Goal: Find specific page/section: Find specific page/section

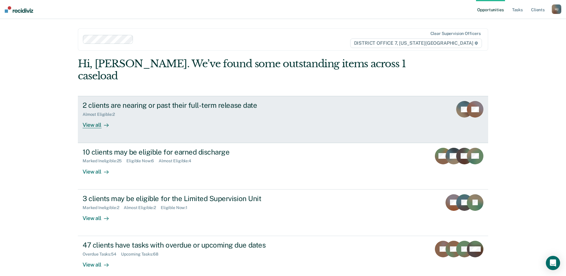
click at [102, 122] on div at bounding box center [104, 125] width 7 height 7
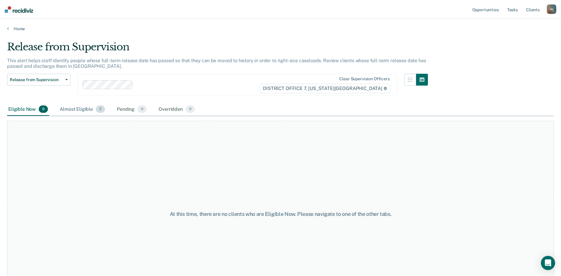
click at [88, 106] on div "Almost Eligible 2" at bounding box center [83, 109] width 48 height 13
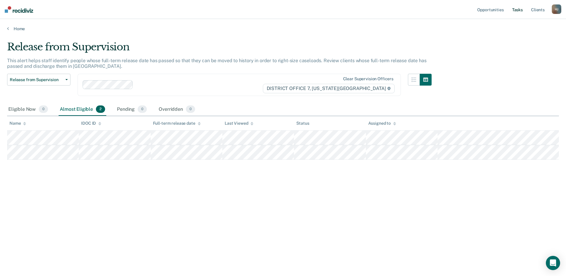
click at [521, 11] on link "Tasks" at bounding box center [517, 9] width 13 height 19
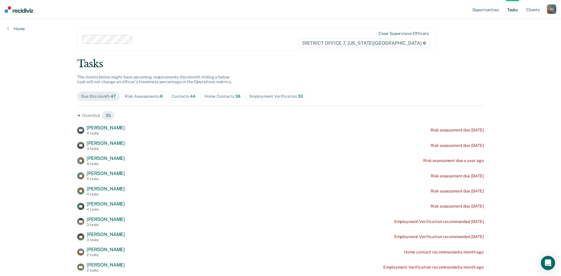
click at [218, 98] on div "Home Contacts 38" at bounding box center [222, 96] width 36 height 5
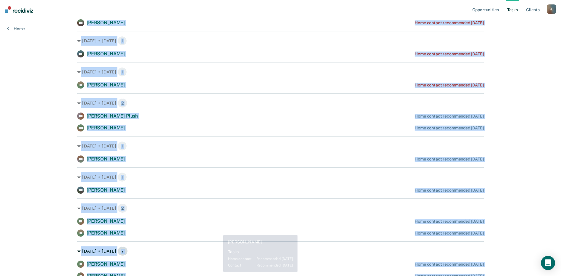
scroll to position [403, 0]
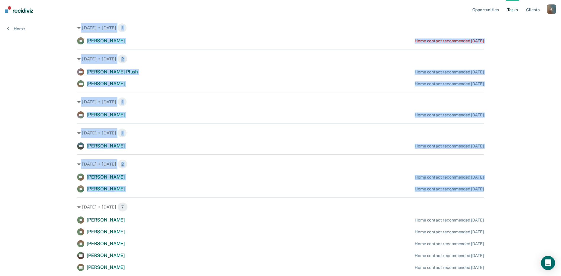
drag, startPoint x: 74, startPoint y: 34, endPoint x: 268, endPoint y: 195, distance: 251.9
click at [268, 195] on main "Clear supervision officers DISTRICT OFFICE 7, [US_STATE] FALLS Tasks The client…" at bounding box center [280, 50] width 421 height 868
drag, startPoint x: 268, startPoint y: 195, endPoint x: 224, endPoint y: 111, distance: 94.6
